Goal: Information Seeking & Learning: Learn about a topic

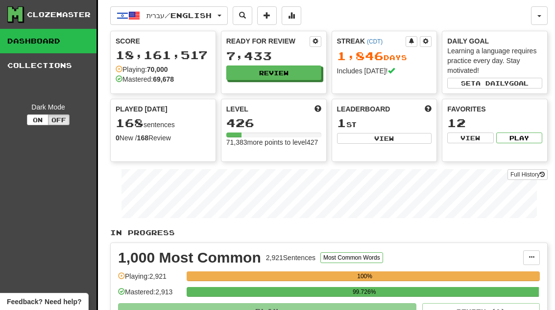
click at [292, 71] on button "Review" at bounding box center [273, 73] width 95 height 15
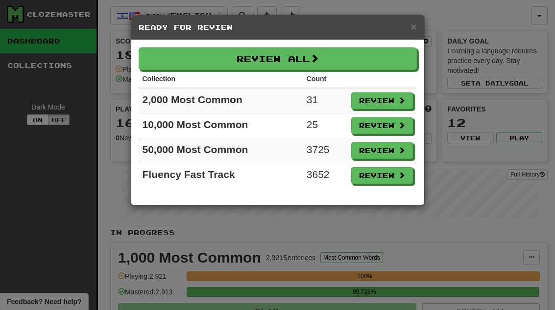
click at [382, 98] on button "Review" at bounding box center [382, 101] width 62 height 17
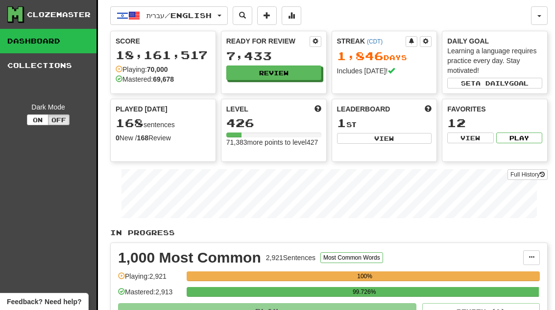
select select "**"
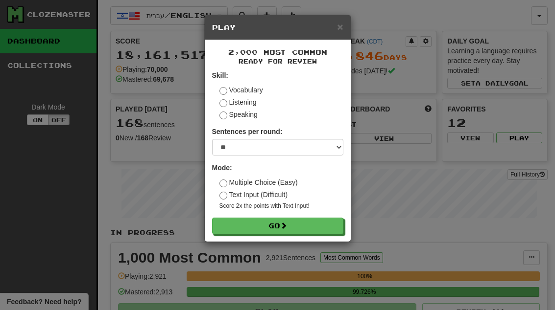
click at [323, 221] on button "Go" at bounding box center [277, 226] width 131 height 17
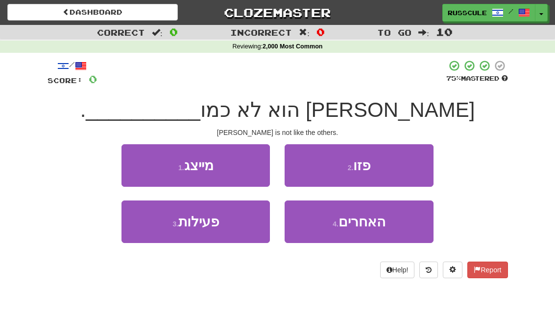
click at [377, 230] on button "4 . האחרים" at bounding box center [358, 222] width 148 height 43
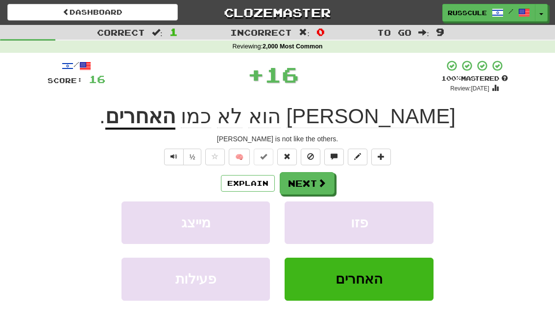
click at [323, 182] on span at bounding box center [321, 183] width 9 height 9
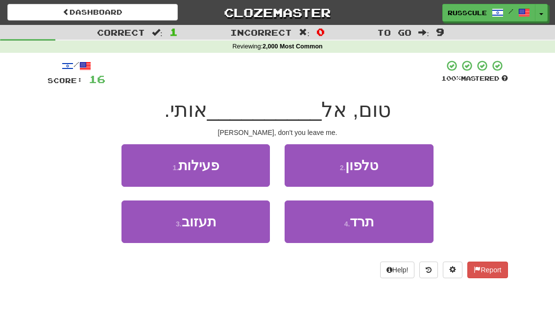
click at [160, 235] on button "3 . תעזוב" at bounding box center [195, 222] width 148 height 43
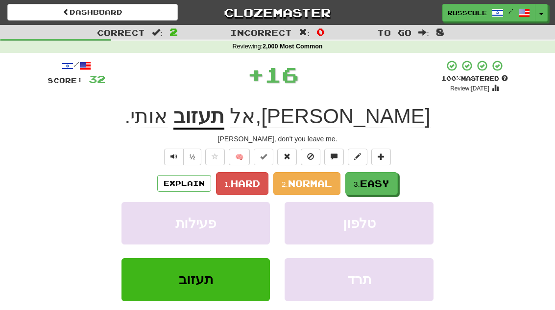
click at [370, 179] on span "Easy" at bounding box center [374, 183] width 29 height 11
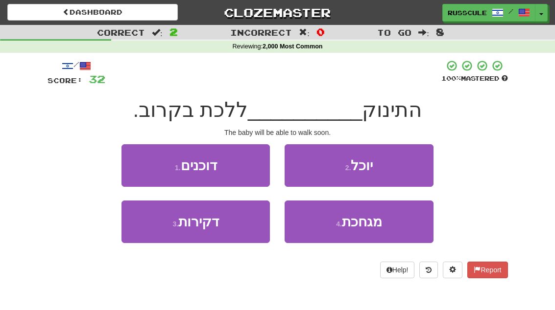
click at [402, 169] on button "2 . יוכל" at bounding box center [358, 165] width 148 height 43
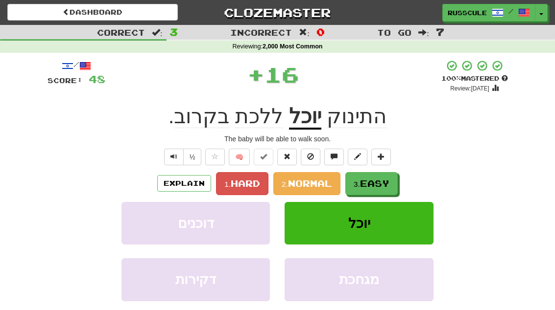
click at [381, 182] on span "Easy" at bounding box center [374, 183] width 29 height 11
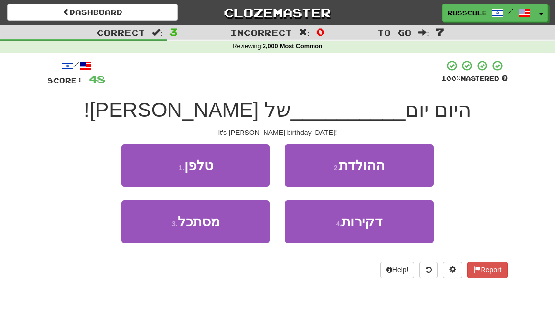
click at [400, 171] on button "2 . ההולדת" at bounding box center [358, 165] width 148 height 43
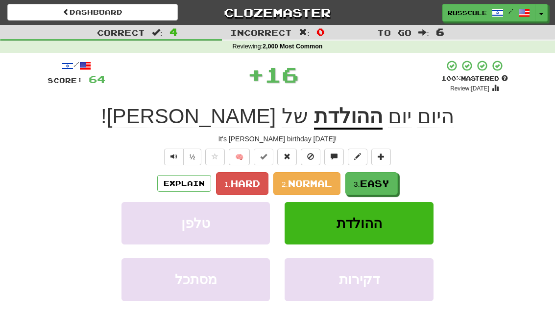
click at [381, 183] on span "Easy" at bounding box center [374, 183] width 29 height 11
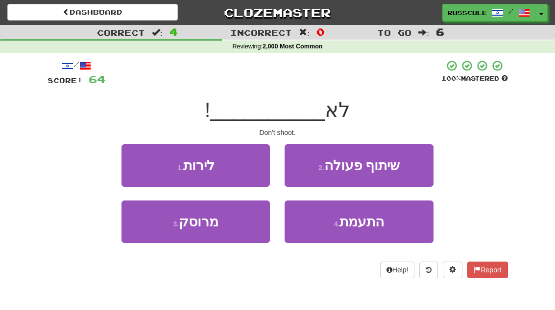
click at [139, 168] on button "1 . לירות" at bounding box center [195, 165] width 148 height 43
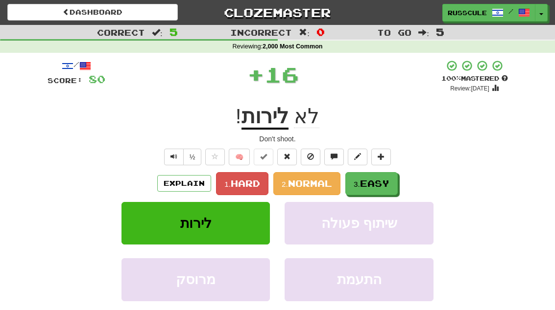
click at [380, 183] on span "Easy" at bounding box center [374, 183] width 29 height 11
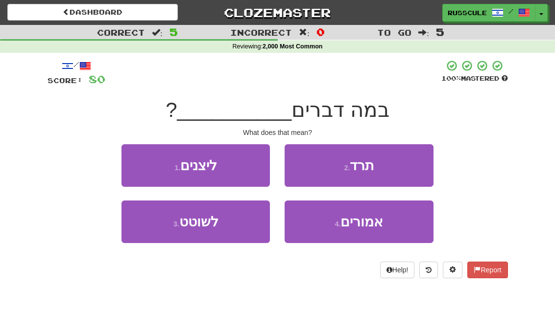
click at [370, 232] on button "4 . אמורים" at bounding box center [358, 222] width 148 height 43
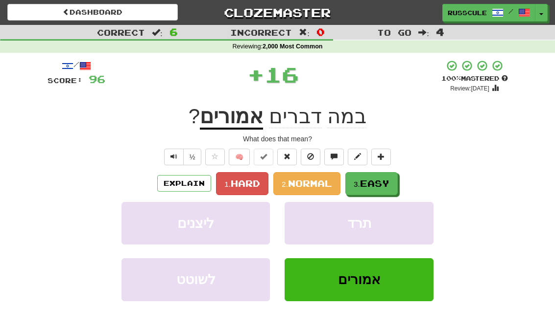
click at [382, 182] on span "Easy" at bounding box center [374, 183] width 29 height 11
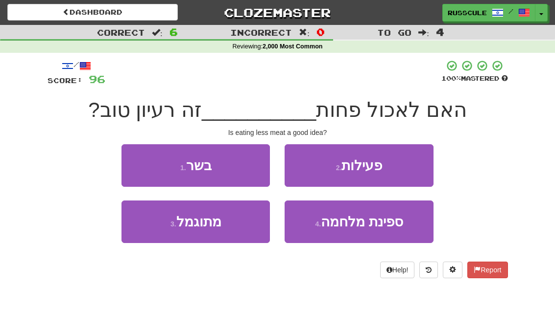
click at [138, 170] on button "1 . בשר" at bounding box center [195, 165] width 148 height 43
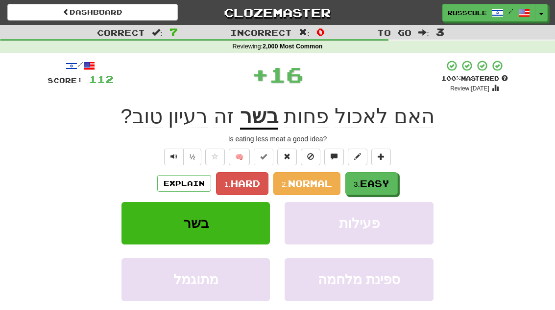
click at [388, 182] on span "Easy" at bounding box center [374, 183] width 29 height 11
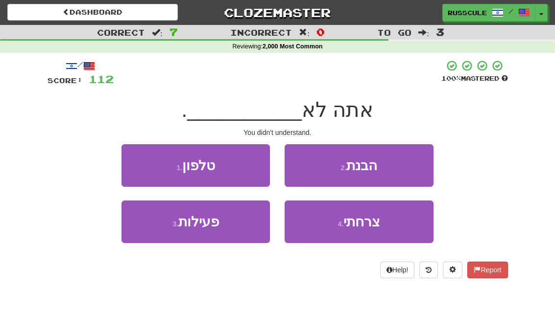
click at [399, 170] on button "2 . הבנת" at bounding box center [358, 165] width 148 height 43
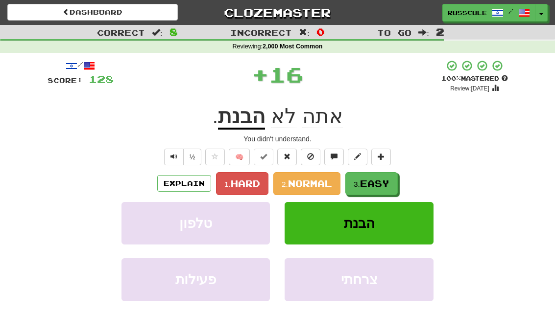
click at [385, 186] on span "Easy" at bounding box center [374, 183] width 29 height 11
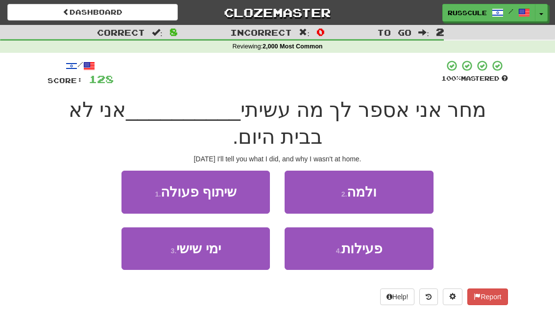
click at [391, 194] on button "2 . ולמה" at bounding box center [358, 192] width 148 height 43
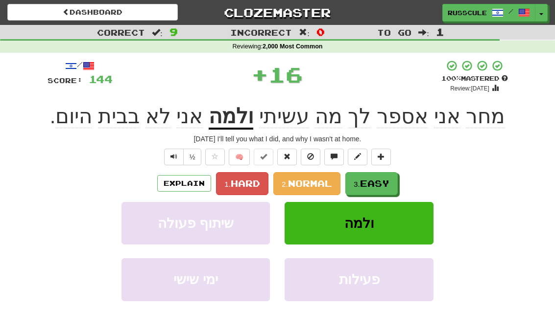
click at [385, 192] on button "3. Easy" at bounding box center [371, 183] width 52 height 23
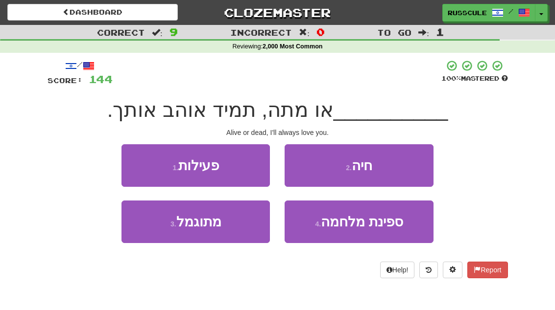
click at [396, 172] on button "2 . חיה" at bounding box center [358, 165] width 148 height 43
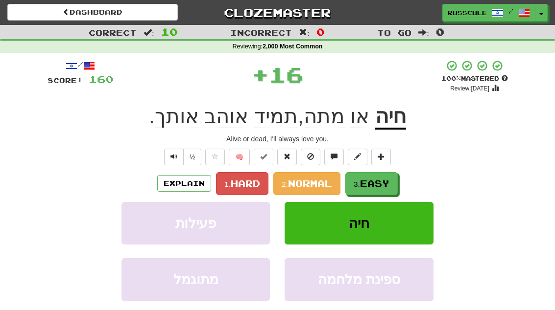
click at [387, 184] on span "Easy" at bounding box center [374, 183] width 29 height 11
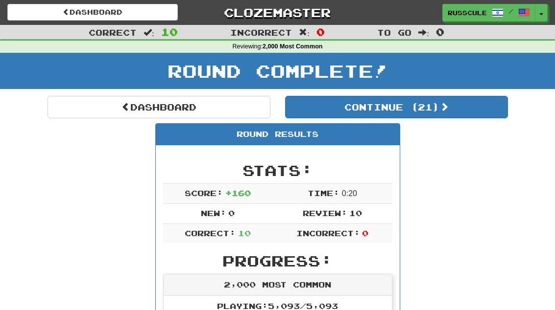
click at [467, 110] on button "Continue ( 21 )" at bounding box center [396, 107] width 223 height 23
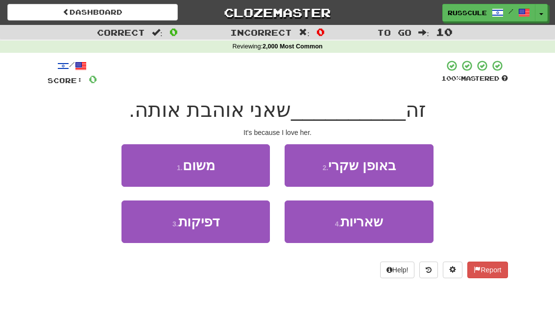
click at [136, 165] on button "1 . משום" at bounding box center [195, 165] width 148 height 43
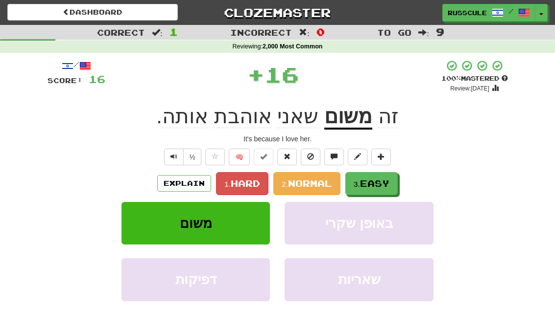
click at [388, 180] on span "Easy" at bounding box center [374, 183] width 29 height 11
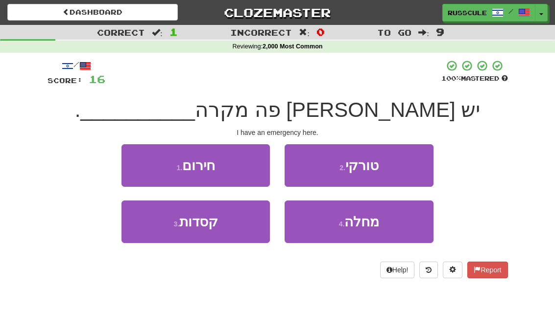
click at [137, 164] on button "1 . חירום" at bounding box center [195, 165] width 148 height 43
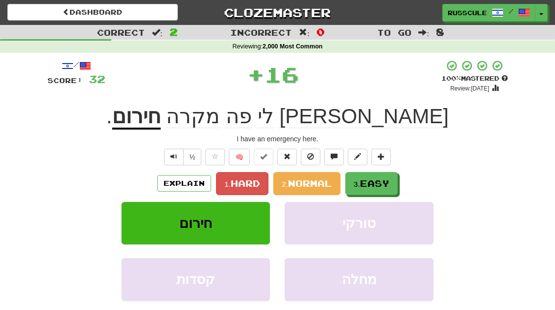
click at [387, 179] on span "Easy" at bounding box center [374, 183] width 29 height 11
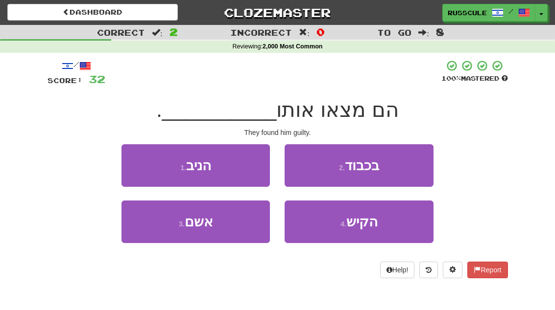
click at [158, 232] on button "3 . אשם" at bounding box center [195, 222] width 148 height 43
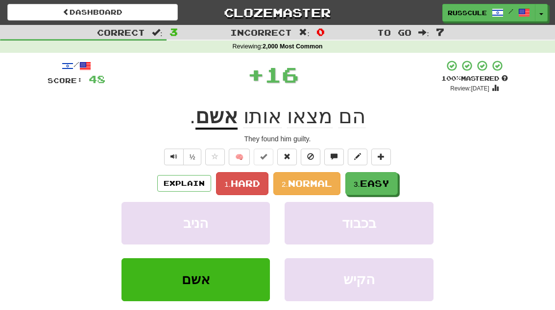
click at [386, 180] on span "Easy" at bounding box center [374, 183] width 29 height 11
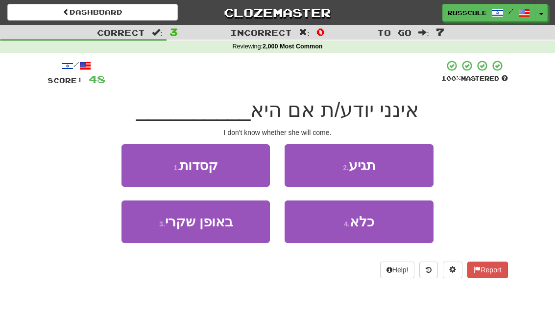
click at [400, 166] on button "2 . תגיע" at bounding box center [358, 165] width 148 height 43
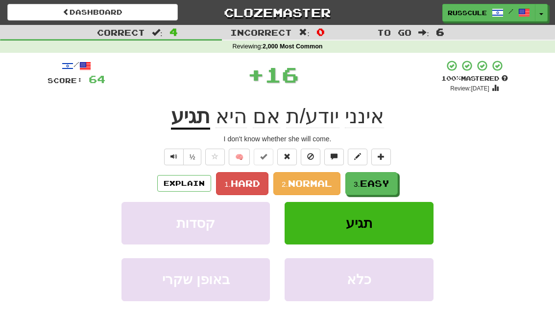
click at [386, 185] on span "Easy" at bounding box center [374, 183] width 29 height 11
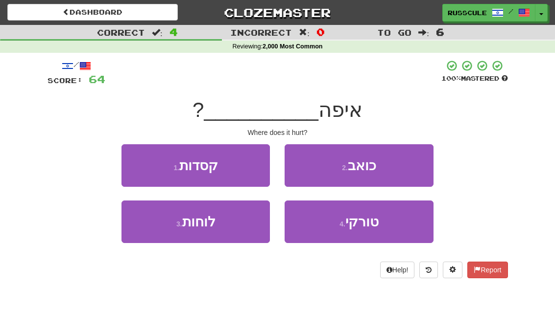
click at [394, 170] on button "2 . כואב" at bounding box center [358, 165] width 148 height 43
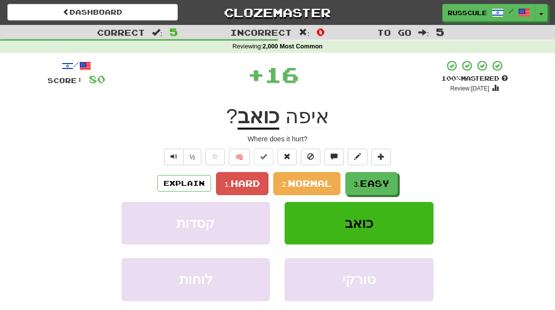
click at [387, 182] on span "Easy" at bounding box center [374, 183] width 29 height 11
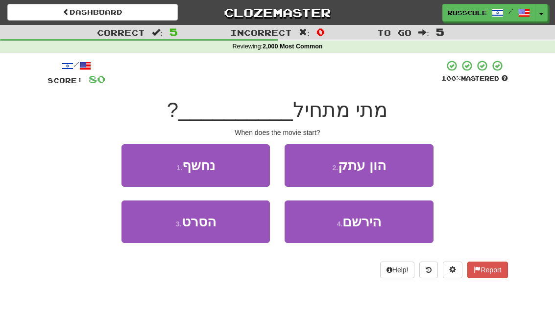
click at [161, 232] on button "3 . הסרט" at bounding box center [195, 222] width 148 height 43
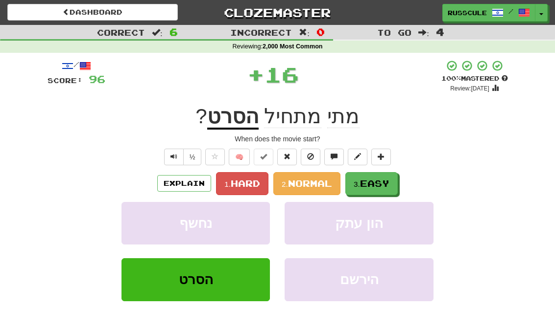
click at [388, 179] on span "Easy" at bounding box center [374, 183] width 29 height 11
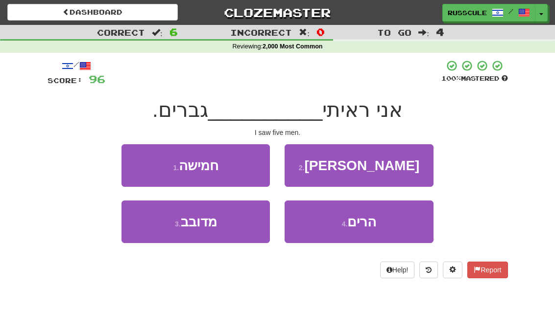
click at [136, 166] on button "1 . חמישה" at bounding box center [195, 165] width 148 height 43
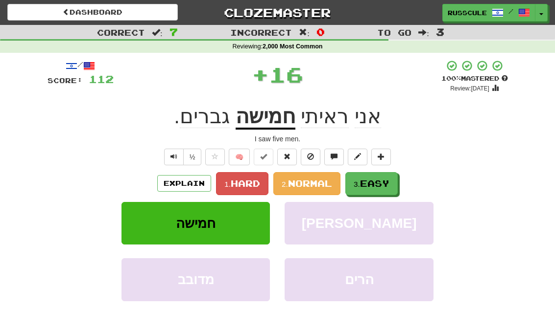
click at [389, 181] on span "Easy" at bounding box center [374, 183] width 29 height 11
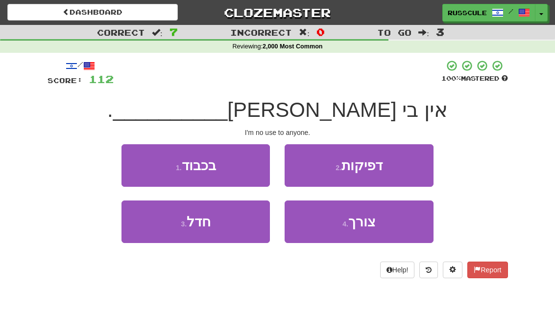
click at [131, 162] on button "1 . בכבוד" at bounding box center [195, 165] width 148 height 43
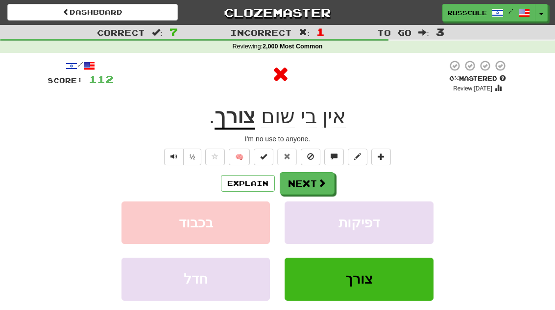
click at [310, 187] on button "Next" at bounding box center [307, 183] width 55 height 23
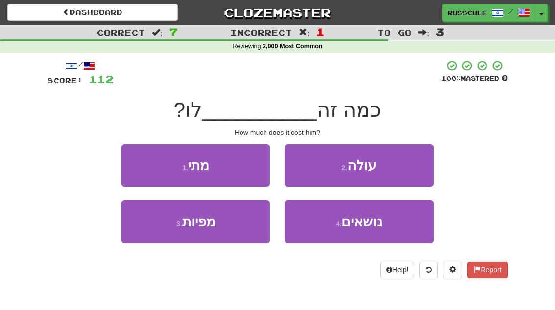
click at [401, 170] on button "2 . עולה" at bounding box center [358, 165] width 148 height 43
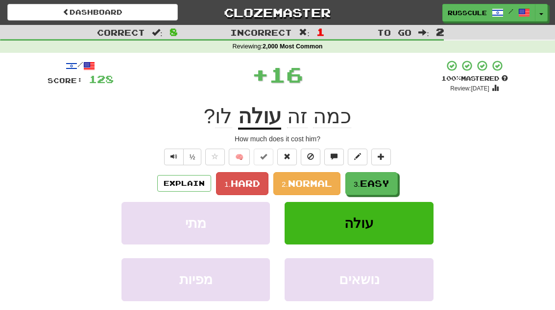
click at [372, 182] on span "Easy" at bounding box center [374, 183] width 29 height 11
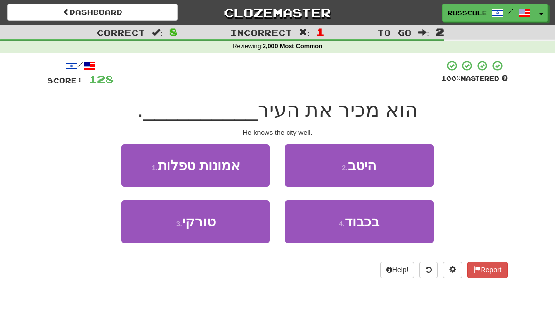
click at [394, 169] on button "2 . היטב" at bounding box center [358, 165] width 148 height 43
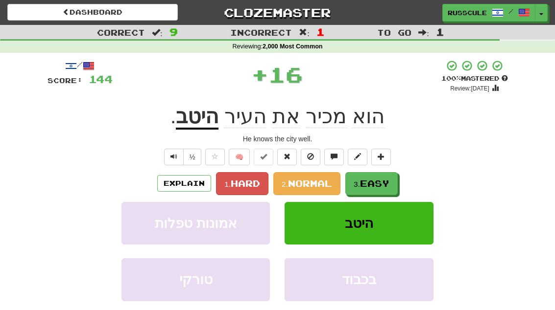
click at [383, 182] on span "Easy" at bounding box center [374, 183] width 29 height 11
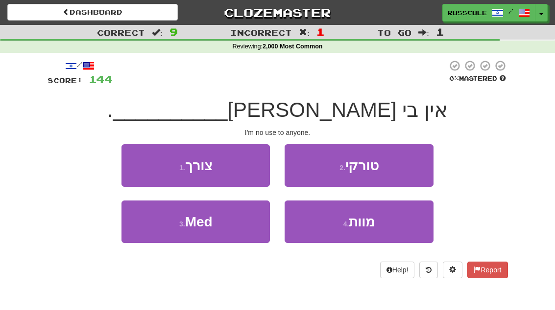
click at [137, 168] on button "1 . צורך" at bounding box center [195, 165] width 148 height 43
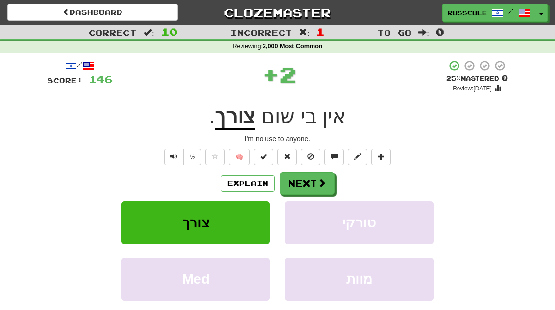
click at [318, 182] on span at bounding box center [321, 183] width 9 height 9
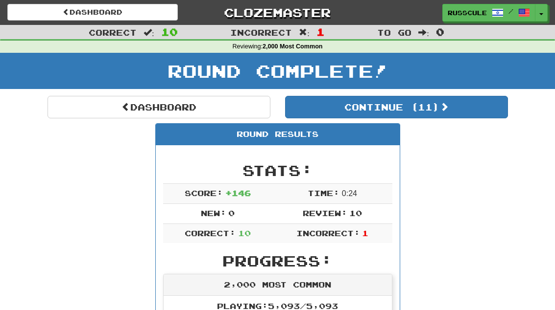
click at [459, 111] on button "Continue ( 11 )" at bounding box center [396, 107] width 223 height 23
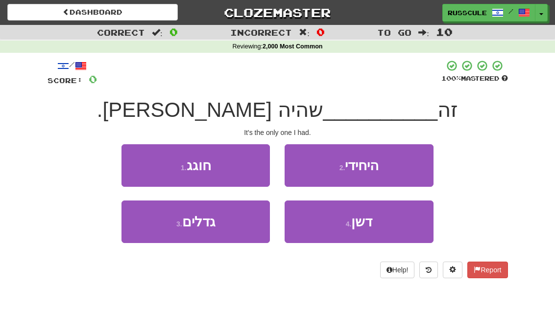
click at [401, 170] on button "2 . היחידי" at bounding box center [358, 165] width 148 height 43
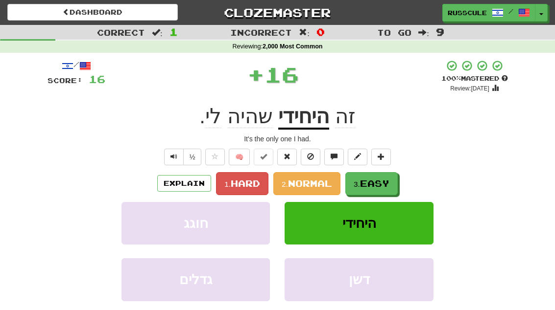
click at [381, 186] on span "Easy" at bounding box center [374, 183] width 29 height 11
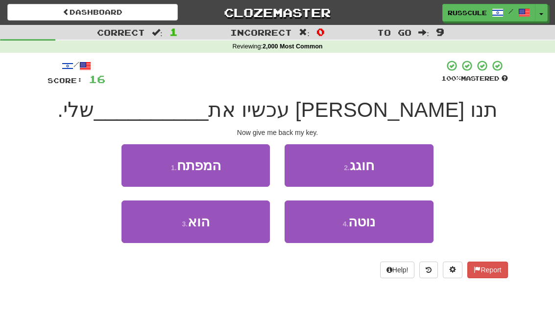
click at [133, 164] on button "1 . המפתח" at bounding box center [195, 165] width 148 height 43
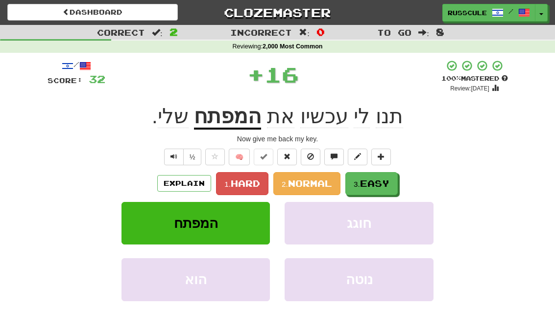
click at [379, 183] on span "Easy" at bounding box center [374, 183] width 29 height 11
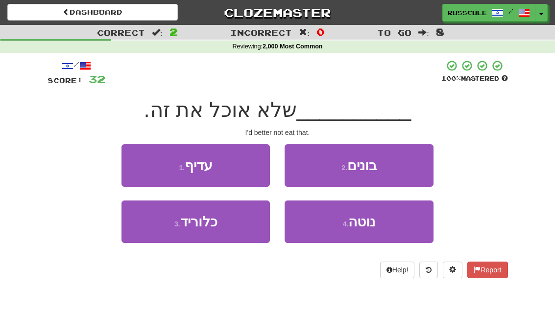
click at [137, 169] on button "1 . עדיף" at bounding box center [195, 165] width 148 height 43
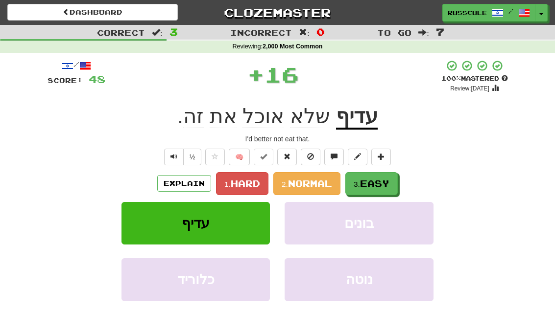
click at [378, 187] on span "Easy" at bounding box center [374, 183] width 29 height 11
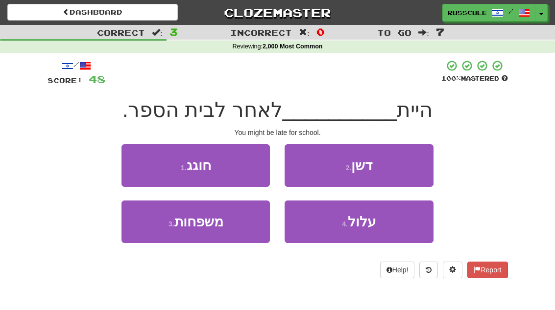
click at [379, 232] on button "4 . עלול" at bounding box center [358, 222] width 148 height 43
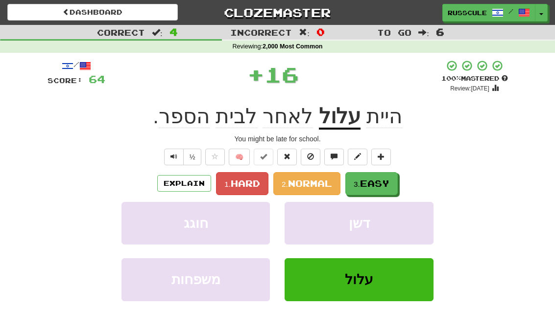
click at [386, 186] on span "Easy" at bounding box center [374, 183] width 29 height 11
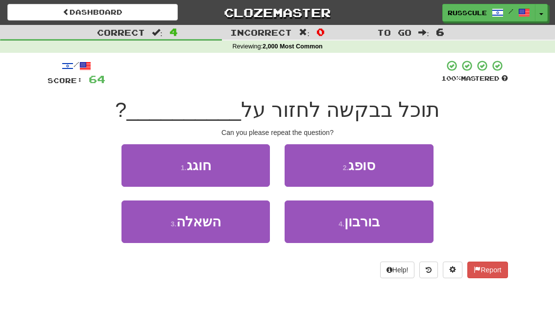
click at [154, 225] on button "3 . השאלה" at bounding box center [195, 222] width 148 height 43
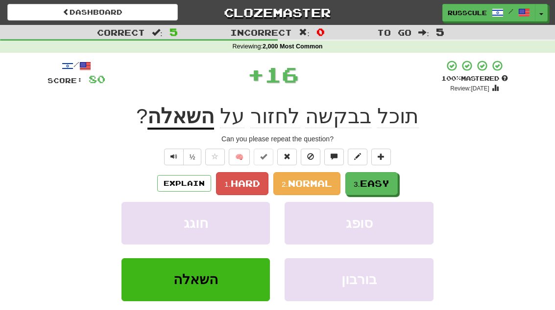
click at [382, 186] on span "Easy" at bounding box center [374, 183] width 29 height 11
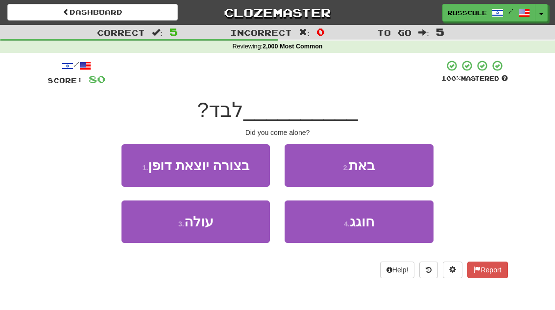
click at [404, 165] on button "2 . באת" at bounding box center [358, 165] width 148 height 43
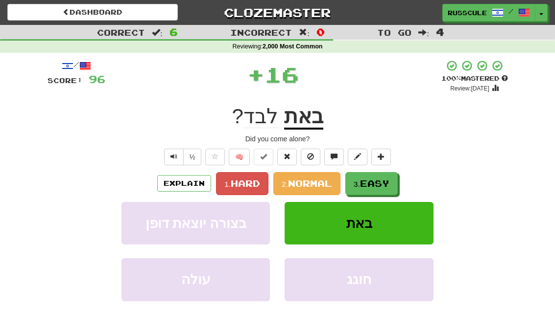
click at [382, 186] on span "Easy" at bounding box center [374, 183] width 29 height 11
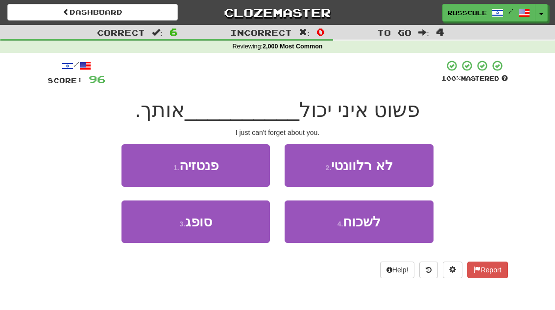
click at [371, 230] on button "4 . לשכוח" at bounding box center [358, 222] width 148 height 43
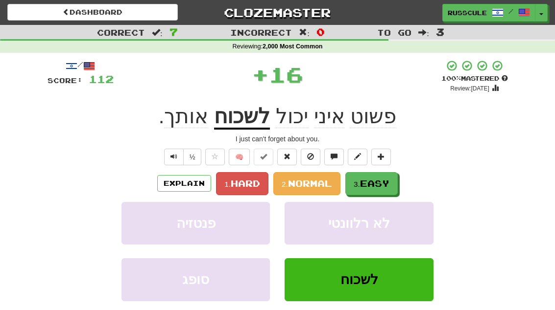
click at [381, 185] on span "Easy" at bounding box center [374, 183] width 29 height 11
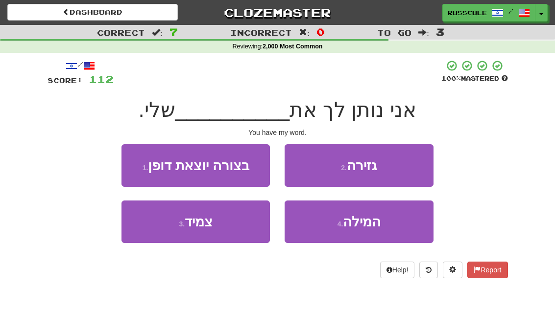
click at [370, 231] on button "4 . המילה" at bounding box center [358, 222] width 148 height 43
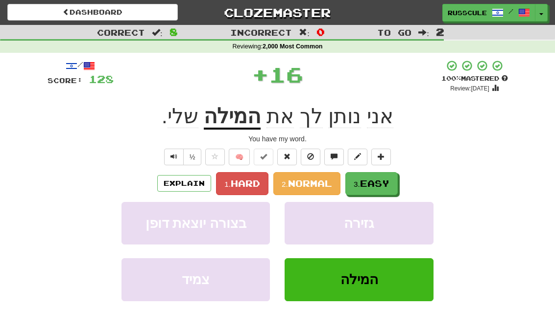
click at [382, 185] on span "Easy" at bounding box center [374, 183] width 29 height 11
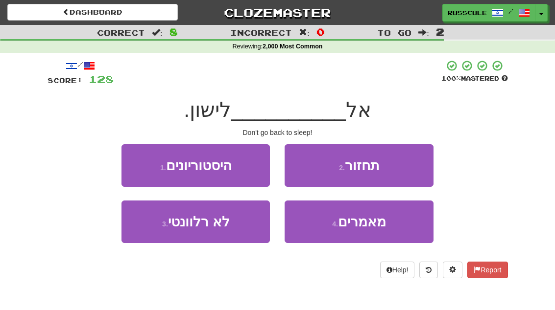
click at [397, 168] on button "2 . תחזור" at bounding box center [358, 165] width 148 height 43
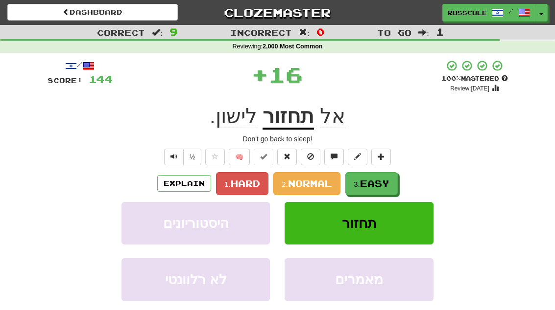
click at [379, 186] on span "Easy" at bounding box center [374, 183] width 29 height 11
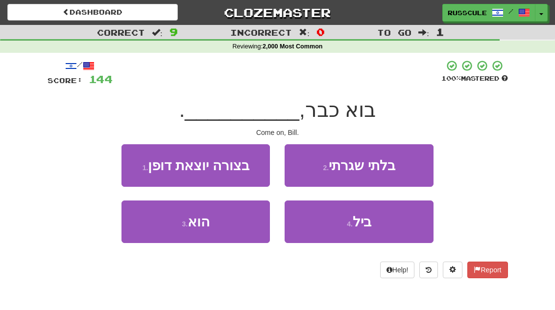
click at [372, 227] on button "4 . ביל" at bounding box center [358, 222] width 148 height 43
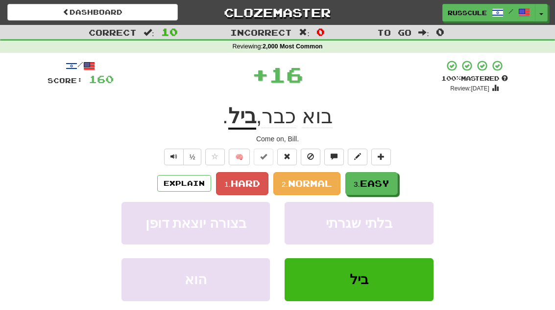
click at [380, 185] on span "Easy" at bounding box center [374, 183] width 29 height 11
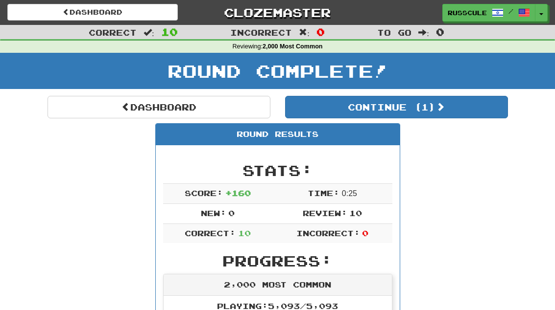
click at [467, 113] on button "Continue ( 1 )" at bounding box center [396, 107] width 223 height 23
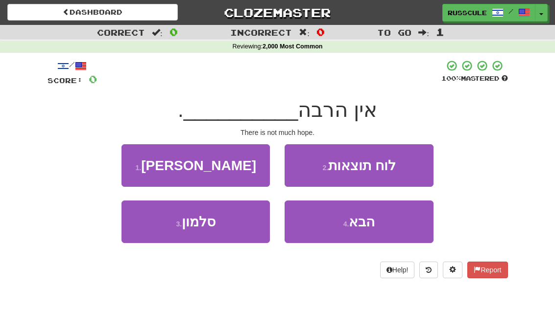
click at [136, 165] on button "1 . תקווה" at bounding box center [195, 165] width 148 height 43
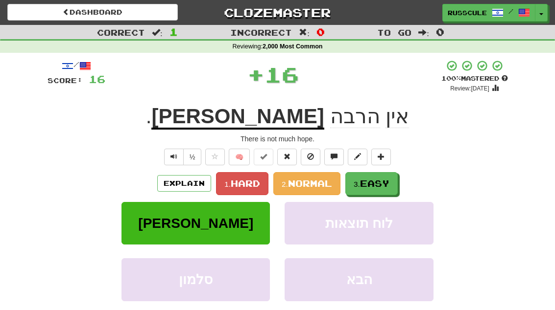
click at [378, 183] on span "Easy" at bounding box center [374, 183] width 29 height 11
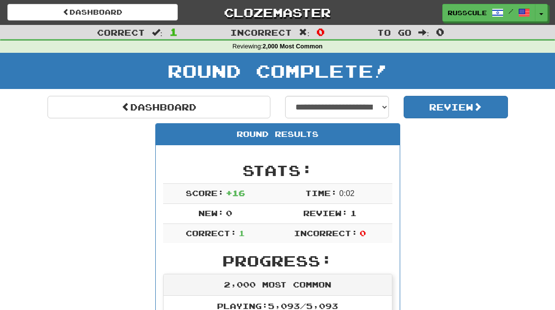
click at [72, 100] on link "Dashboard" at bounding box center [158, 107] width 223 height 23
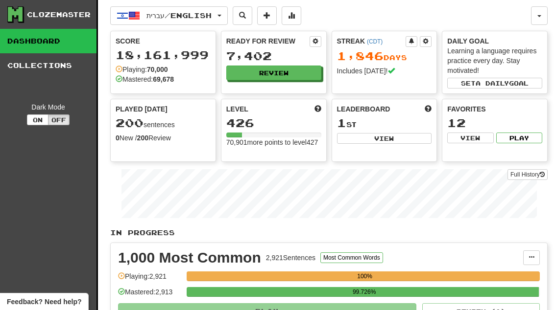
click at [412, 143] on button "View" at bounding box center [384, 138] width 95 height 11
select select "**********"
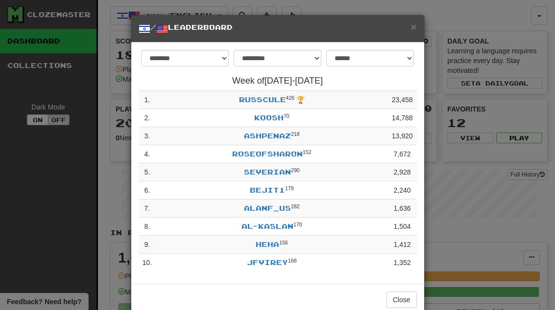
click at [403, 297] on button "Close" at bounding box center [401, 300] width 30 height 17
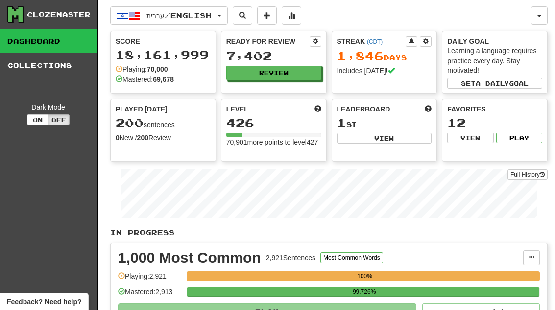
click at [296, 73] on button "Review" at bounding box center [273, 73] width 95 height 15
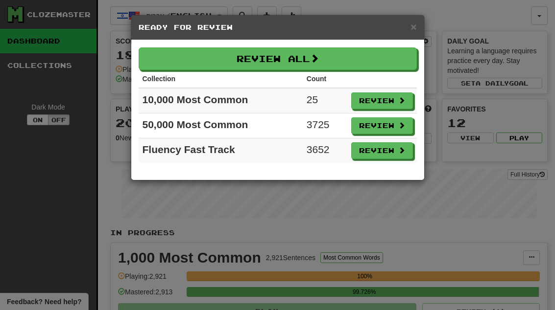
click at [341, 202] on div "× Ready for Review Review All Collection Count 10,000 Most Common 25 Review 50,…" at bounding box center [277, 155] width 555 height 310
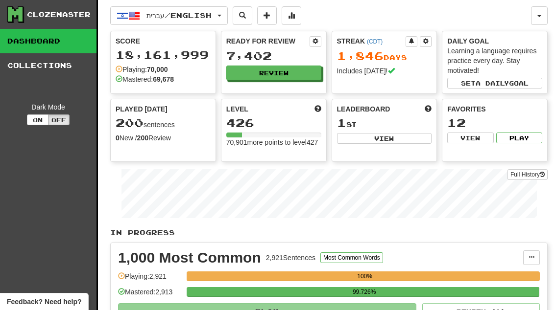
click at [374, 139] on button "View" at bounding box center [384, 138] width 95 height 11
select select "**********"
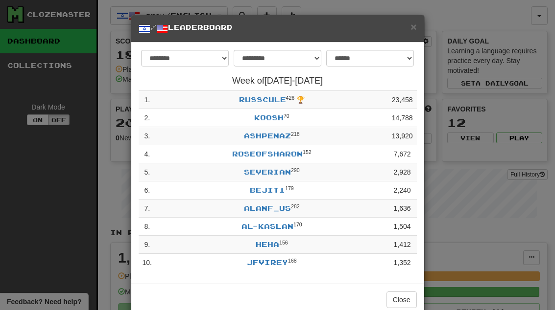
click at [288, 151] on link "roseofsharon" at bounding box center [267, 154] width 71 height 8
click at [415, 25] on span "×" at bounding box center [413, 26] width 6 height 11
